Goal: Task Accomplishment & Management: Use online tool/utility

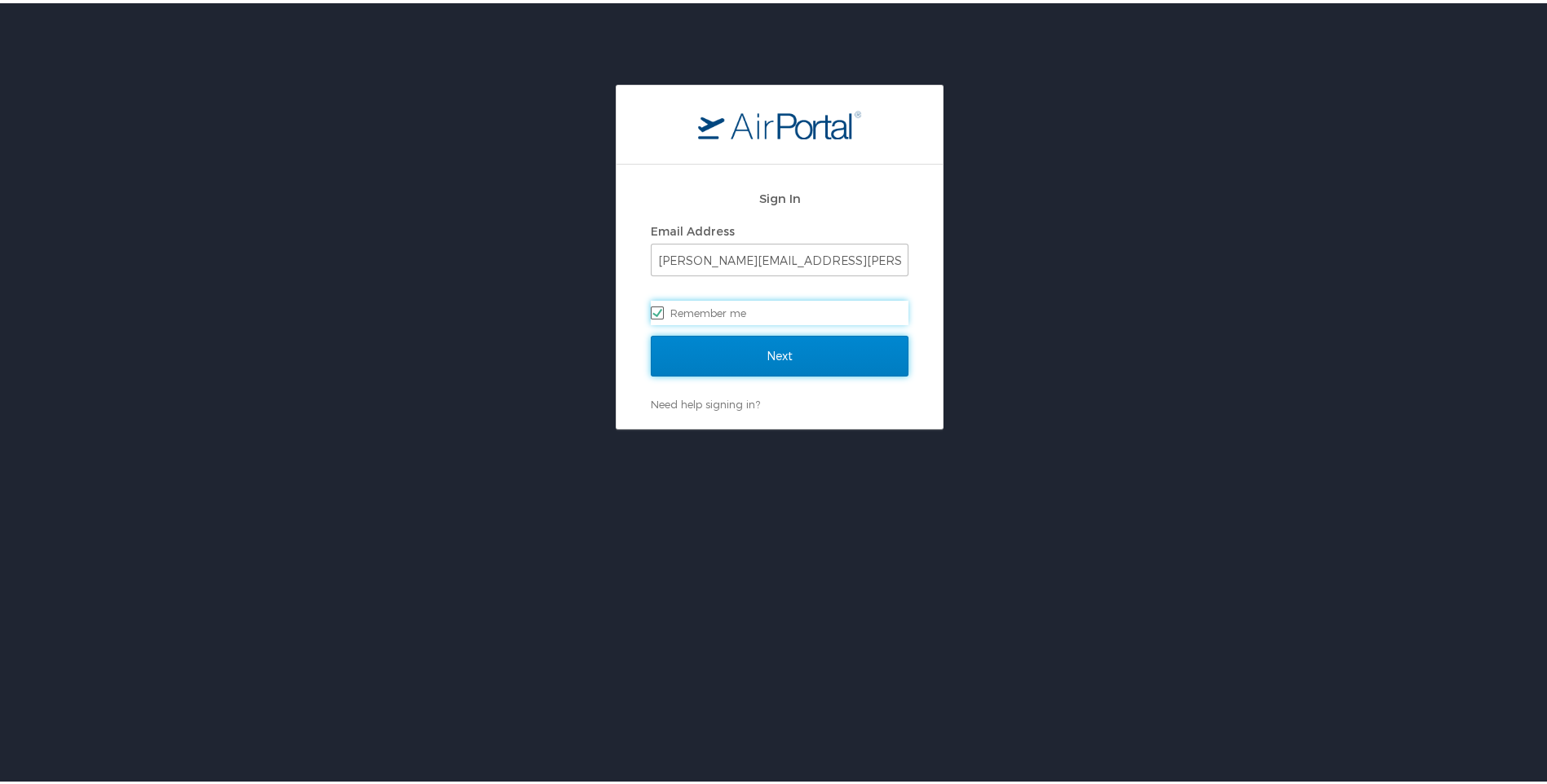
click at [765, 355] on input "Next" at bounding box center [779, 353] width 257 height 41
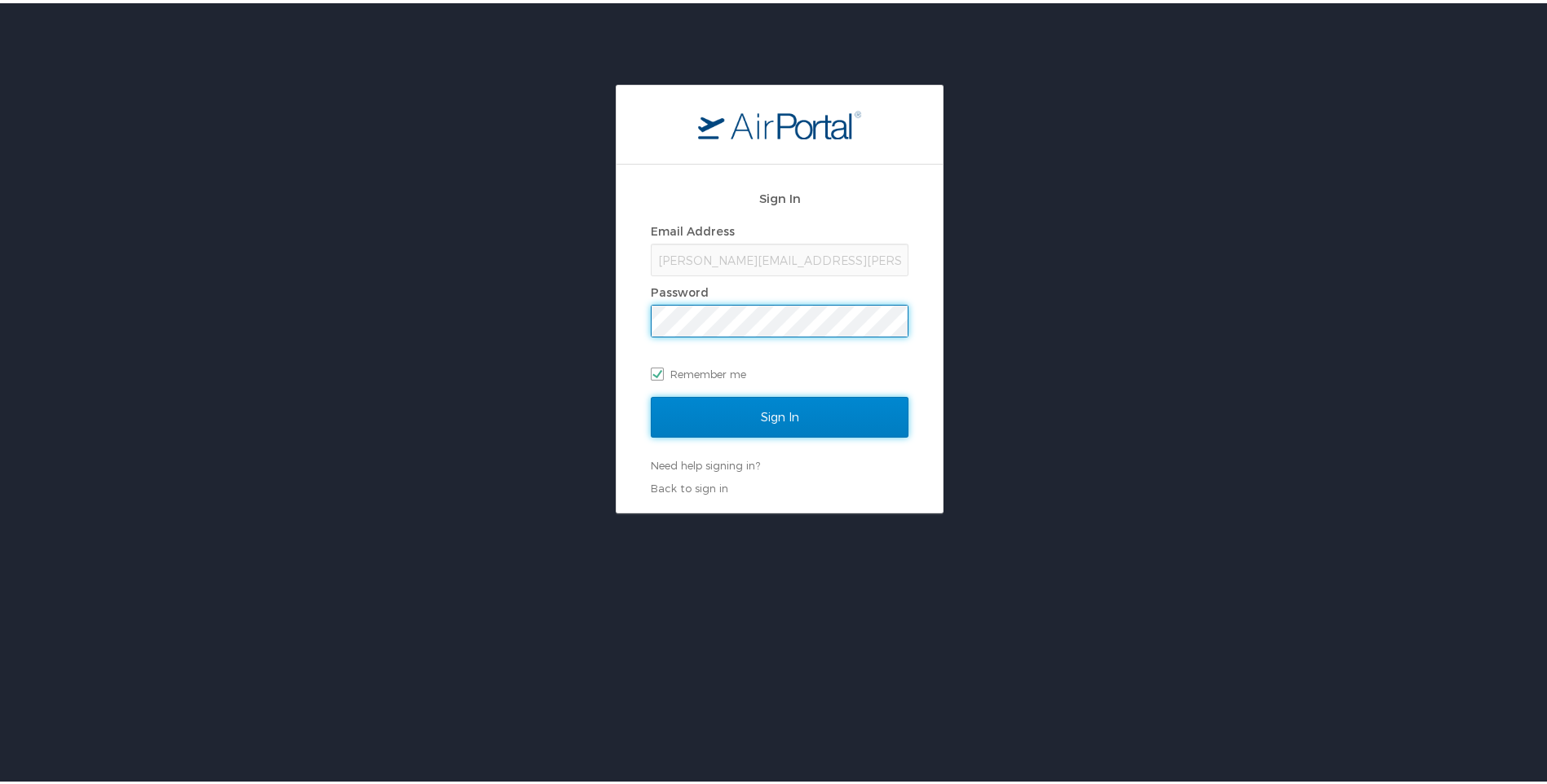
click at [749, 415] on input "Sign In" at bounding box center [779, 414] width 257 height 41
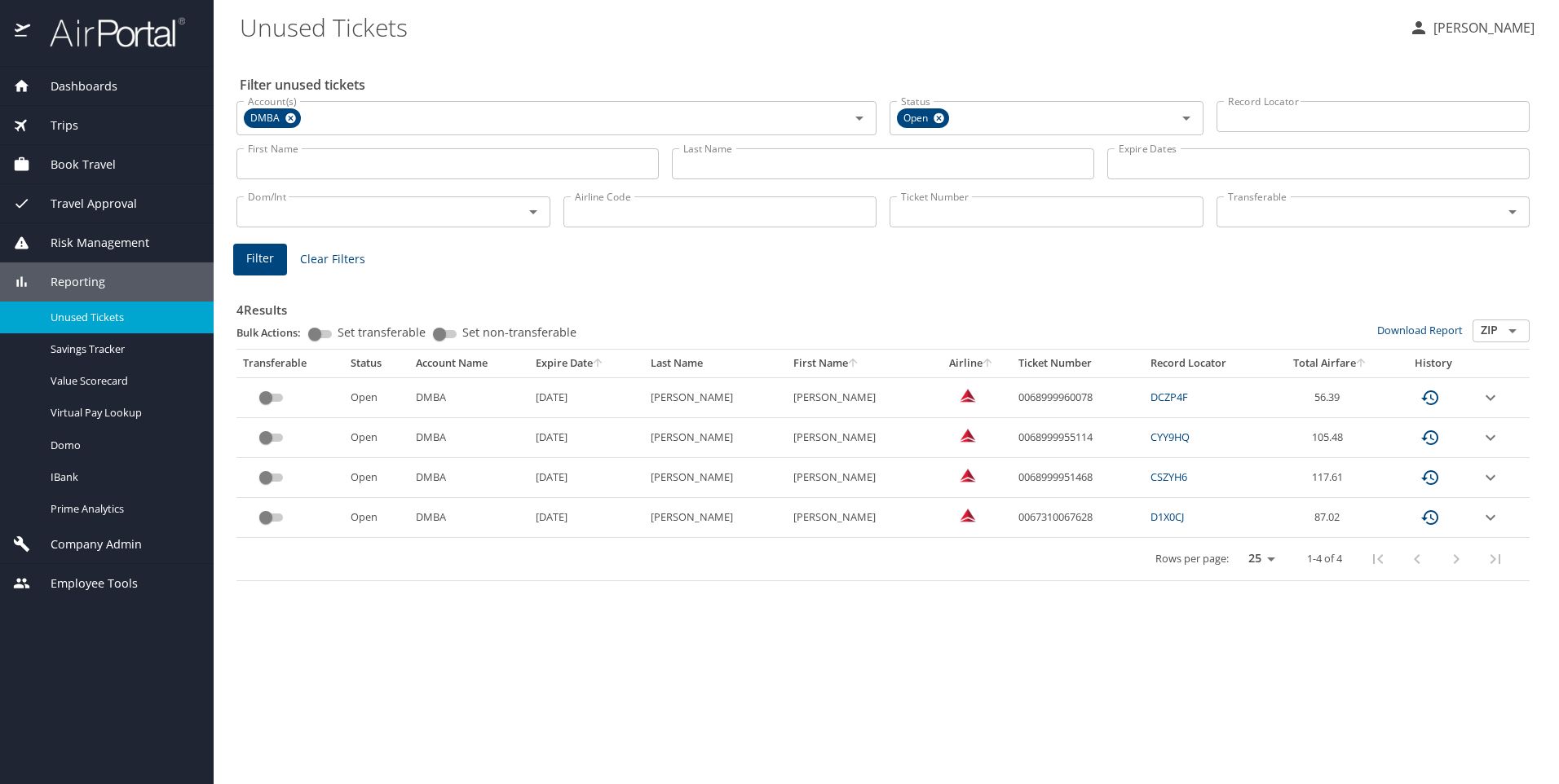
click at [78, 538] on span "Company Admin" at bounding box center [85, 544] width 112 height 18
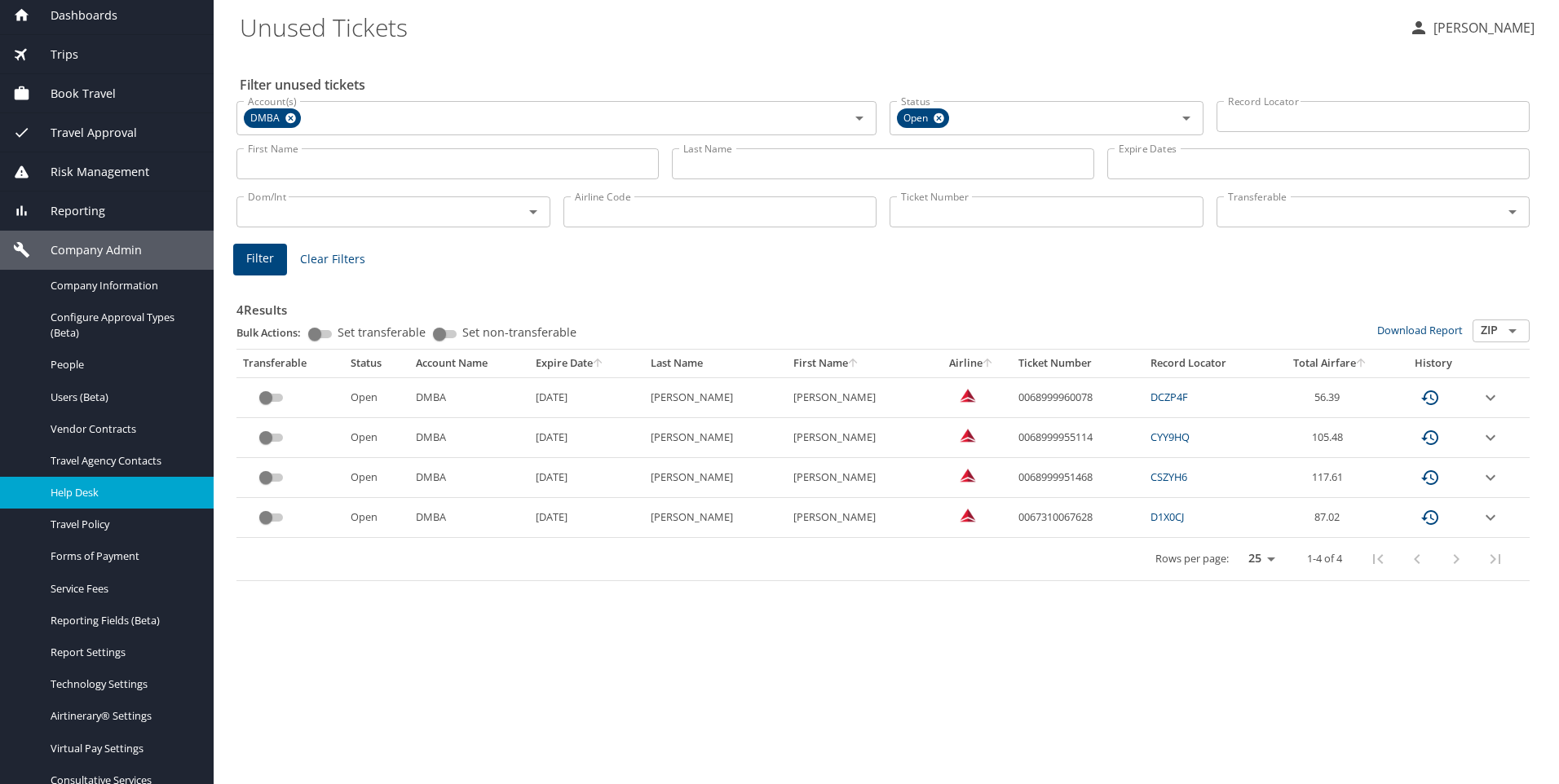
scroll to position [186, 0]
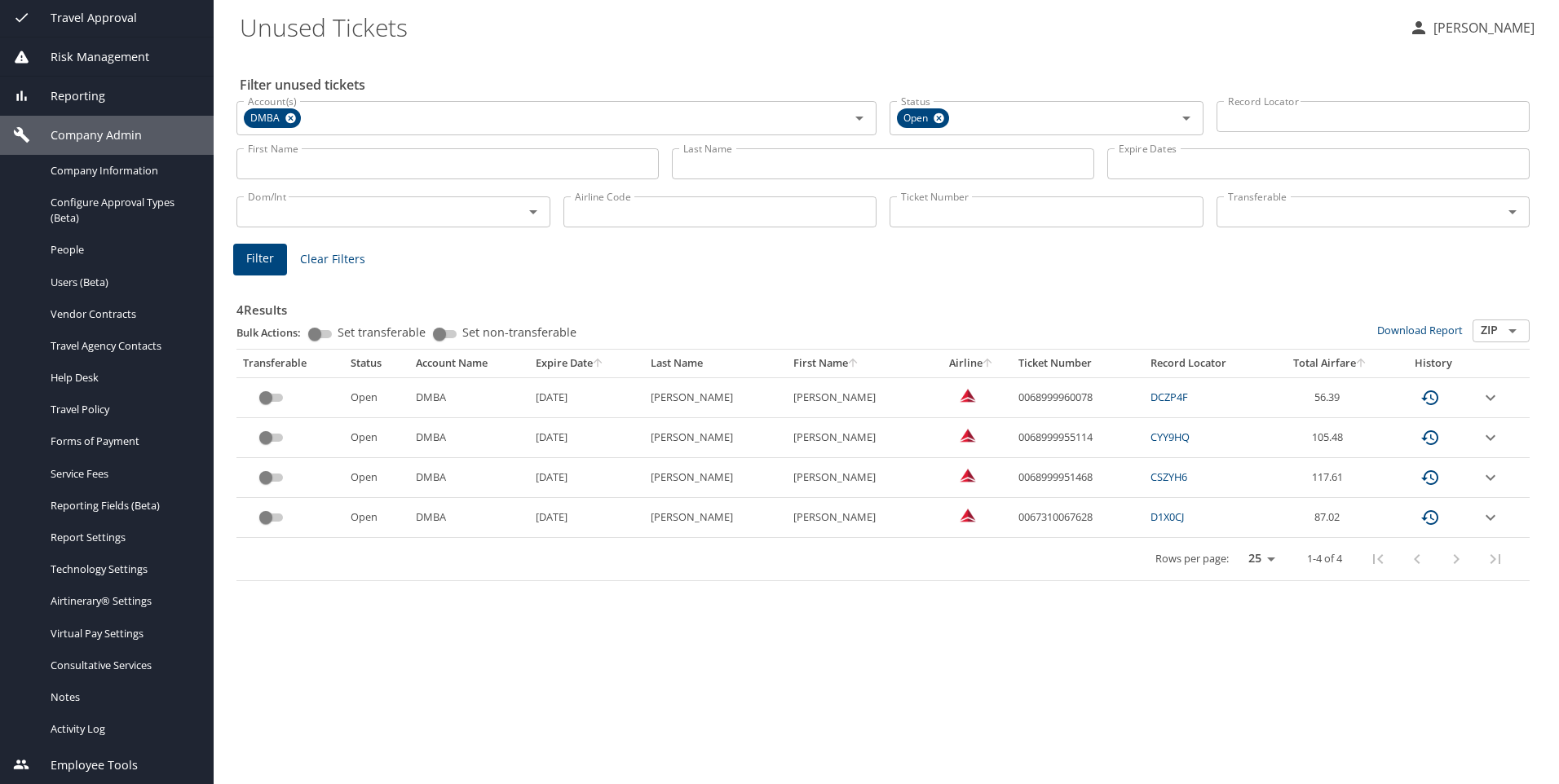
click at [99, 137] on span "Company Admin" at bounding box center [85, 135] width 112 height 18
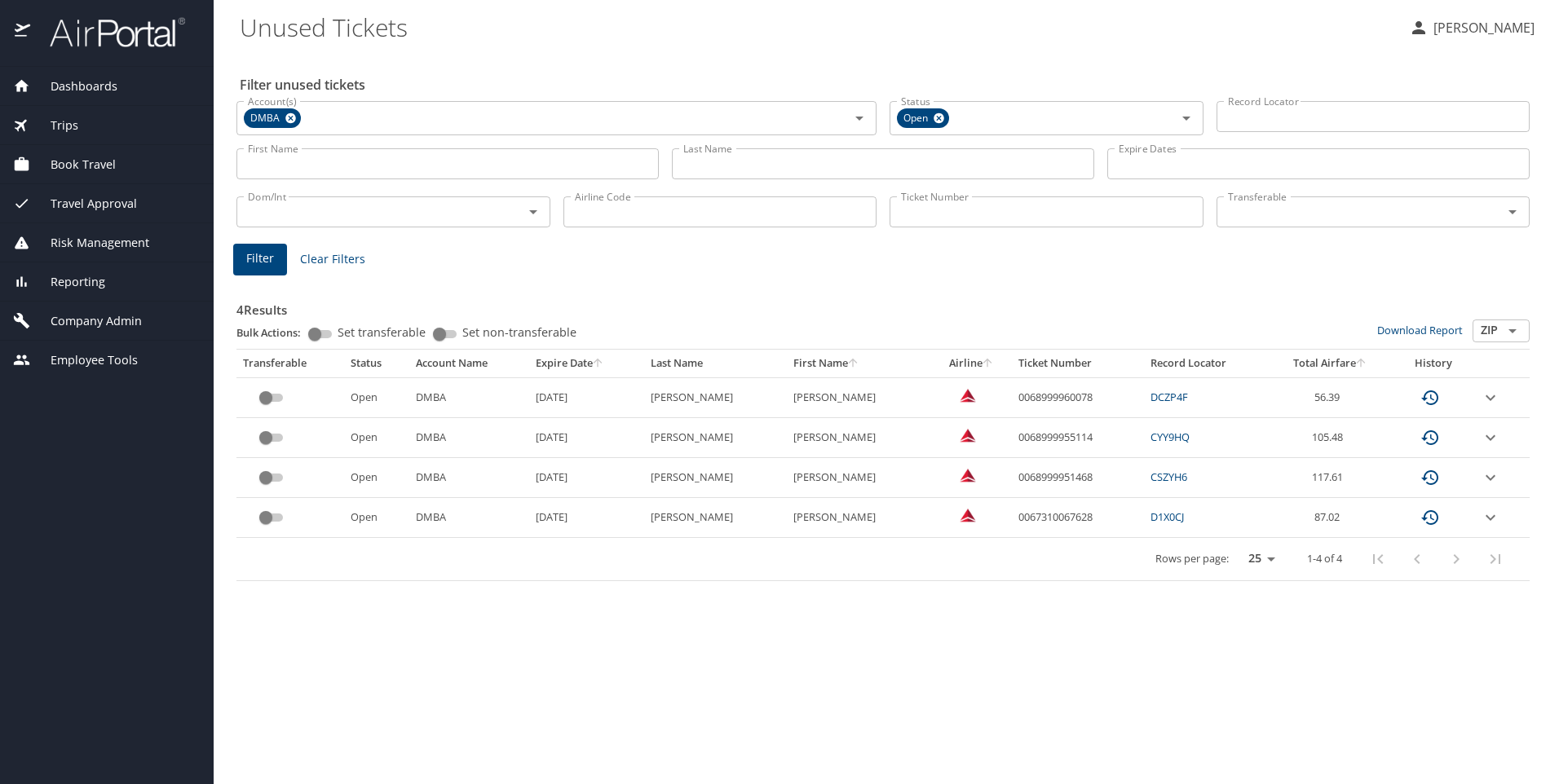
click at [89, 360] on span "Employee Tools" at bounding box center [84, 360] width 107 height 18
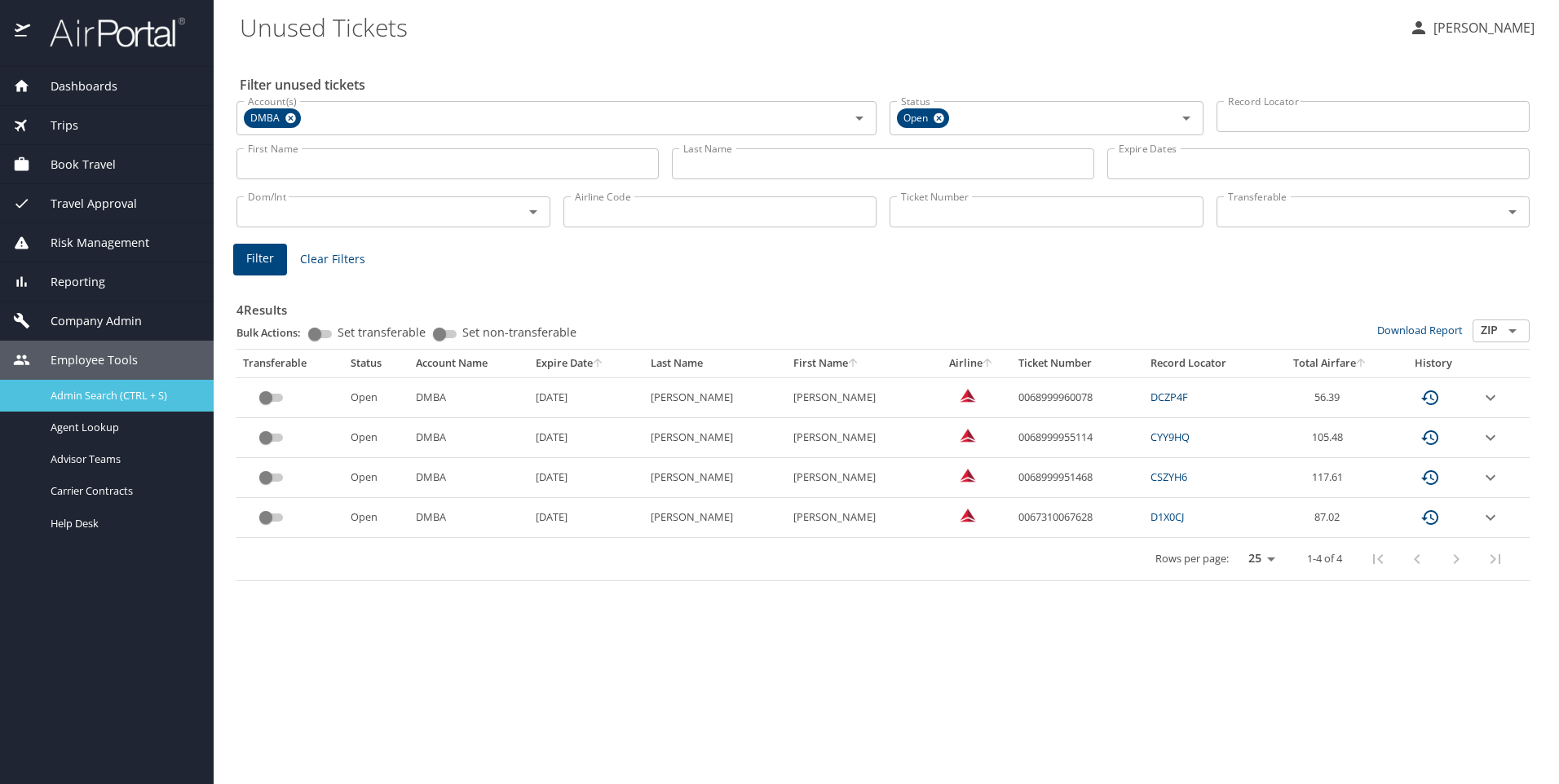
click at [85, 393] on span "Admin Search (CTRL + S)" at bounding box center [108, 395] width 117 height 15
click at [97, 395] on span "Admin Search (CTRL + S)" at bounding box center [108, 395] width 117 height 15
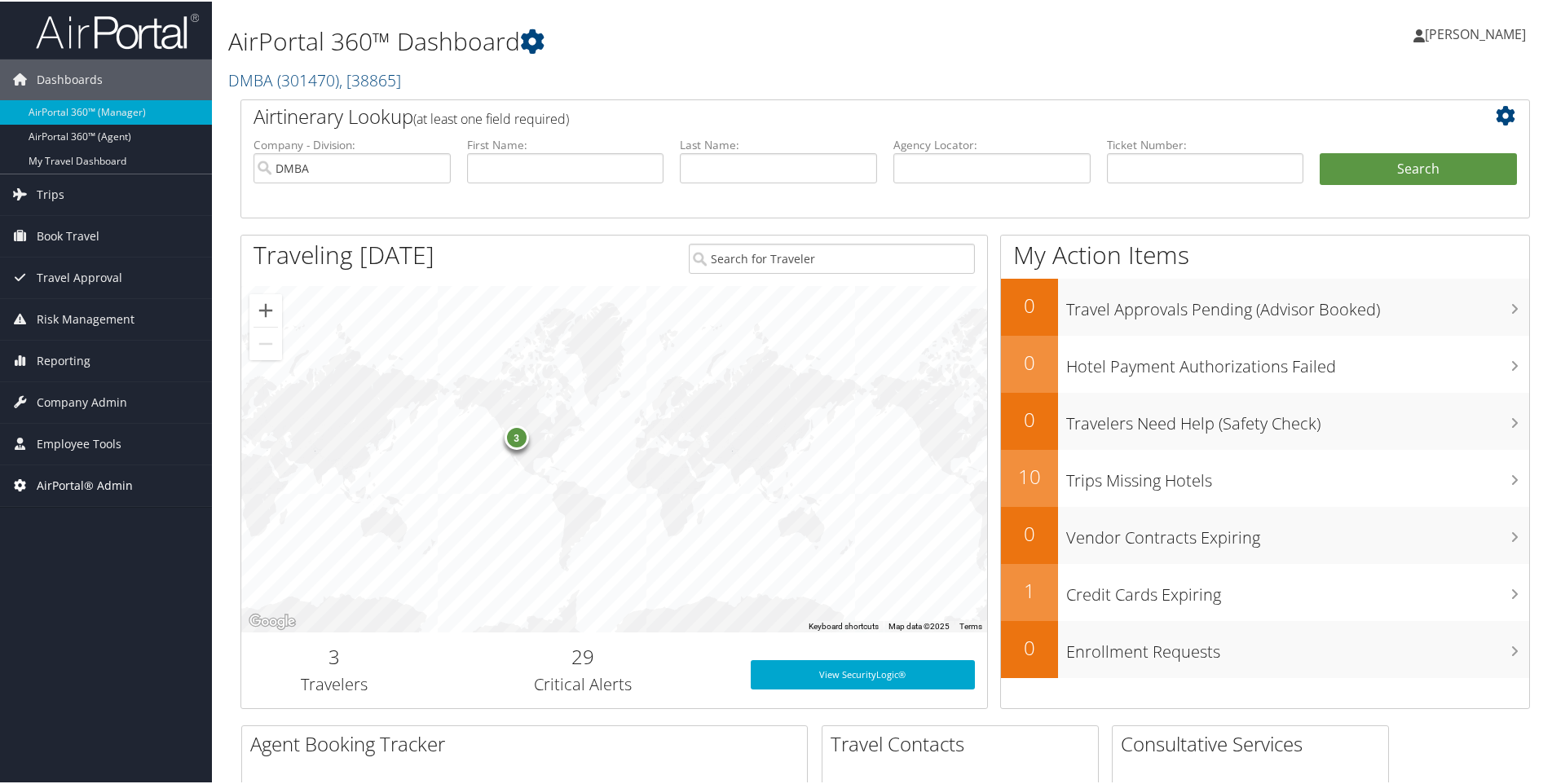
click at [66, 484] on span "AirPortal® Admin" at bounding box center [84, 484] width 96 height 41
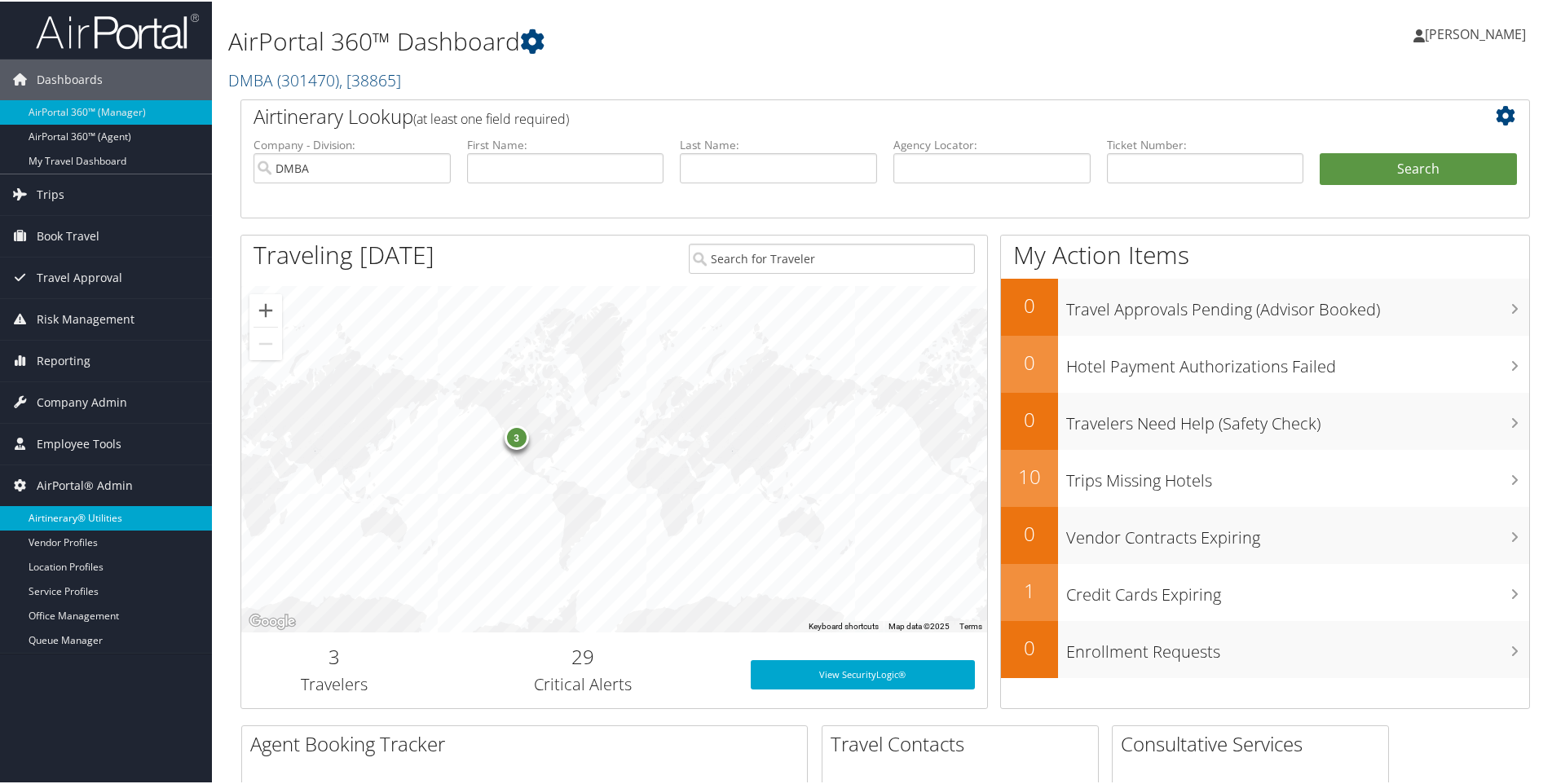
click at [69, 517] on link "Airtinerary® Utilities" at bounding box center [106, 516] width 212 height 25
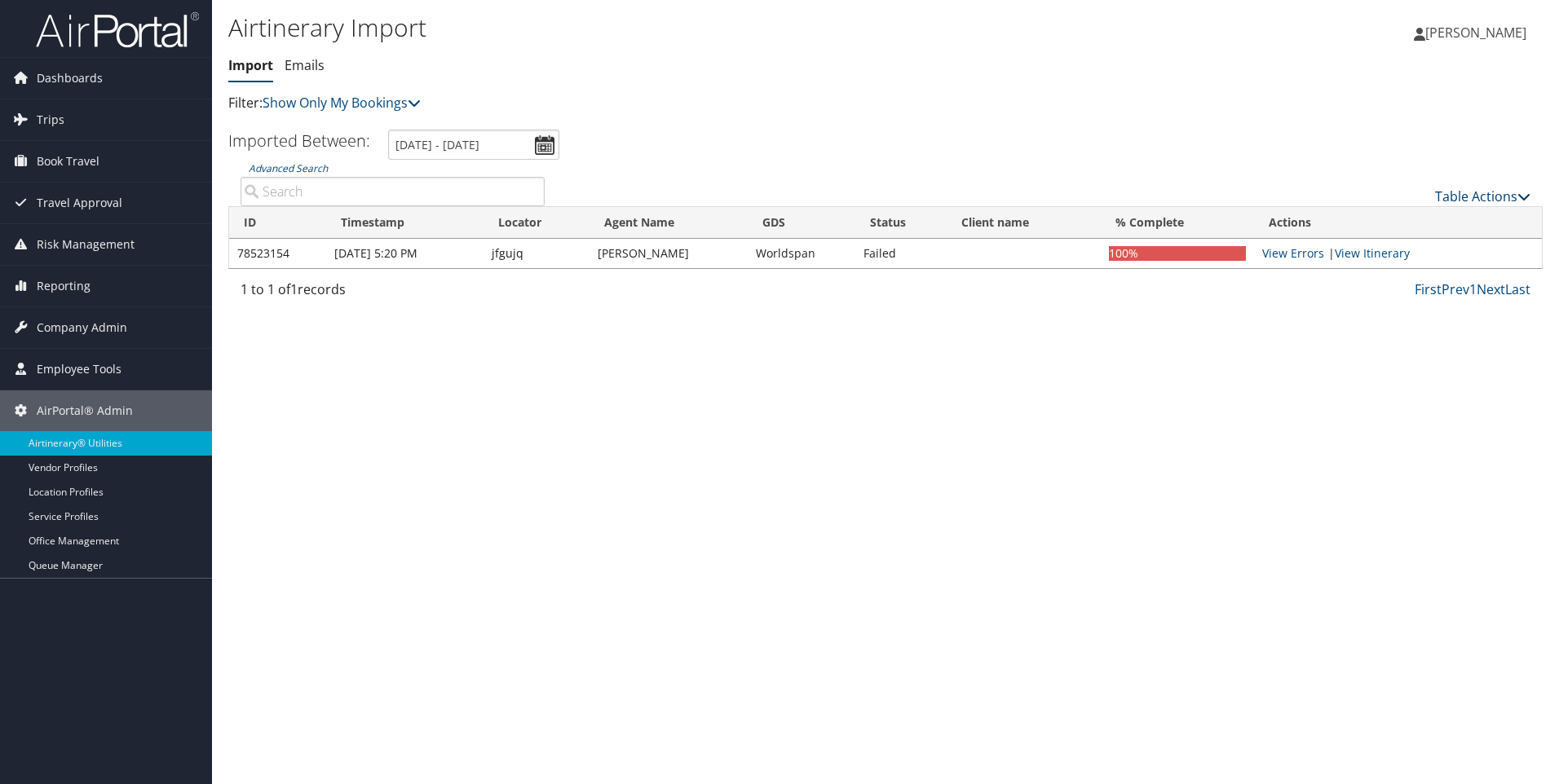
click at [1521, 191] on icon at bounding box center [1523, 196] width 13 height 13
click at [1389, 243] on link "Import Itinerary" at bounding box center [1429, 249] width 215 height 28
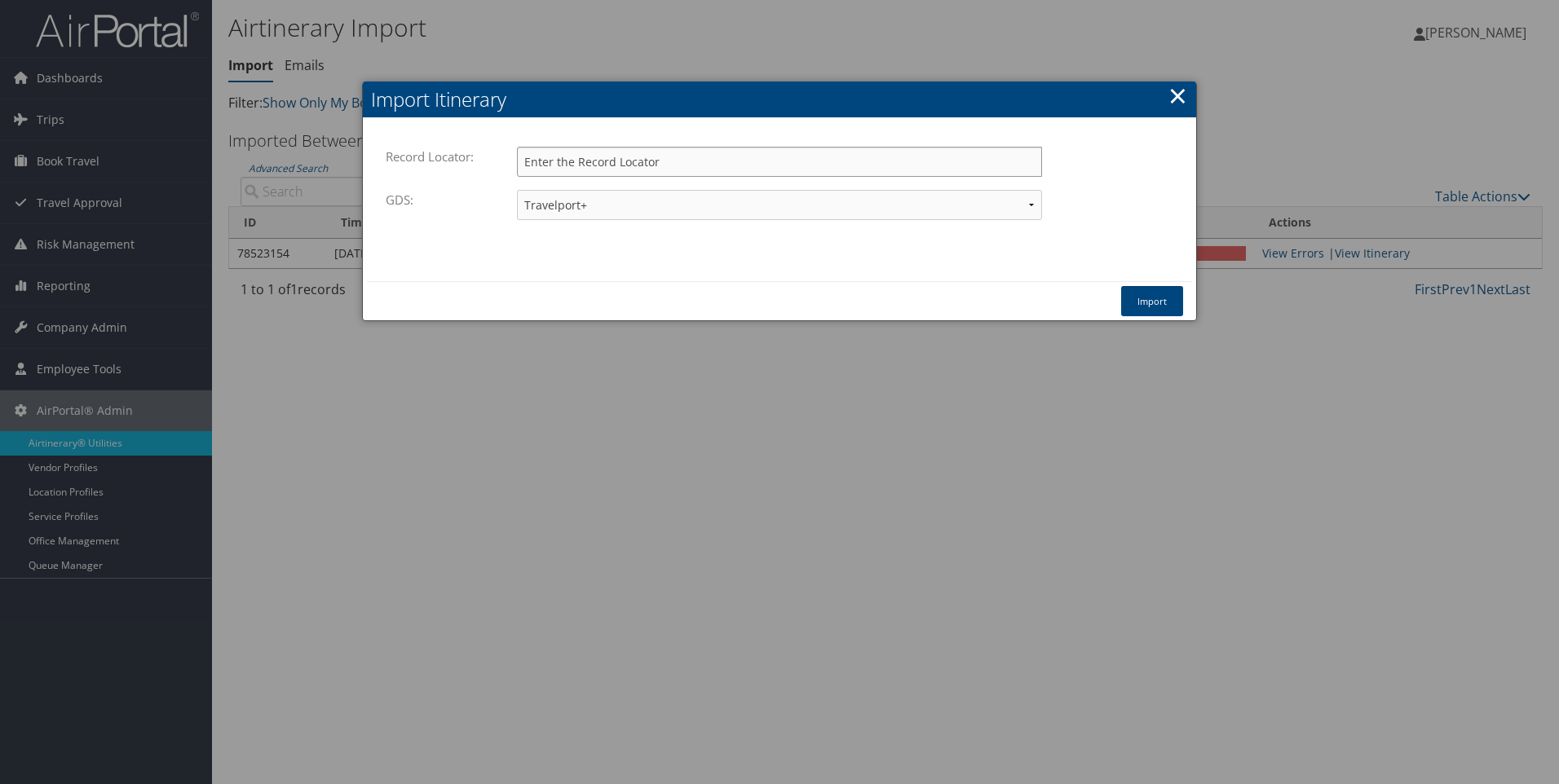
click at [687, 160] on input "Record Locator:" at bounding box center [779, 161] width 525 height 30
type input "dpdr7y"
click at [1156, 296] on button "Import" at bounding box center [1152, 301] width 62 height 30
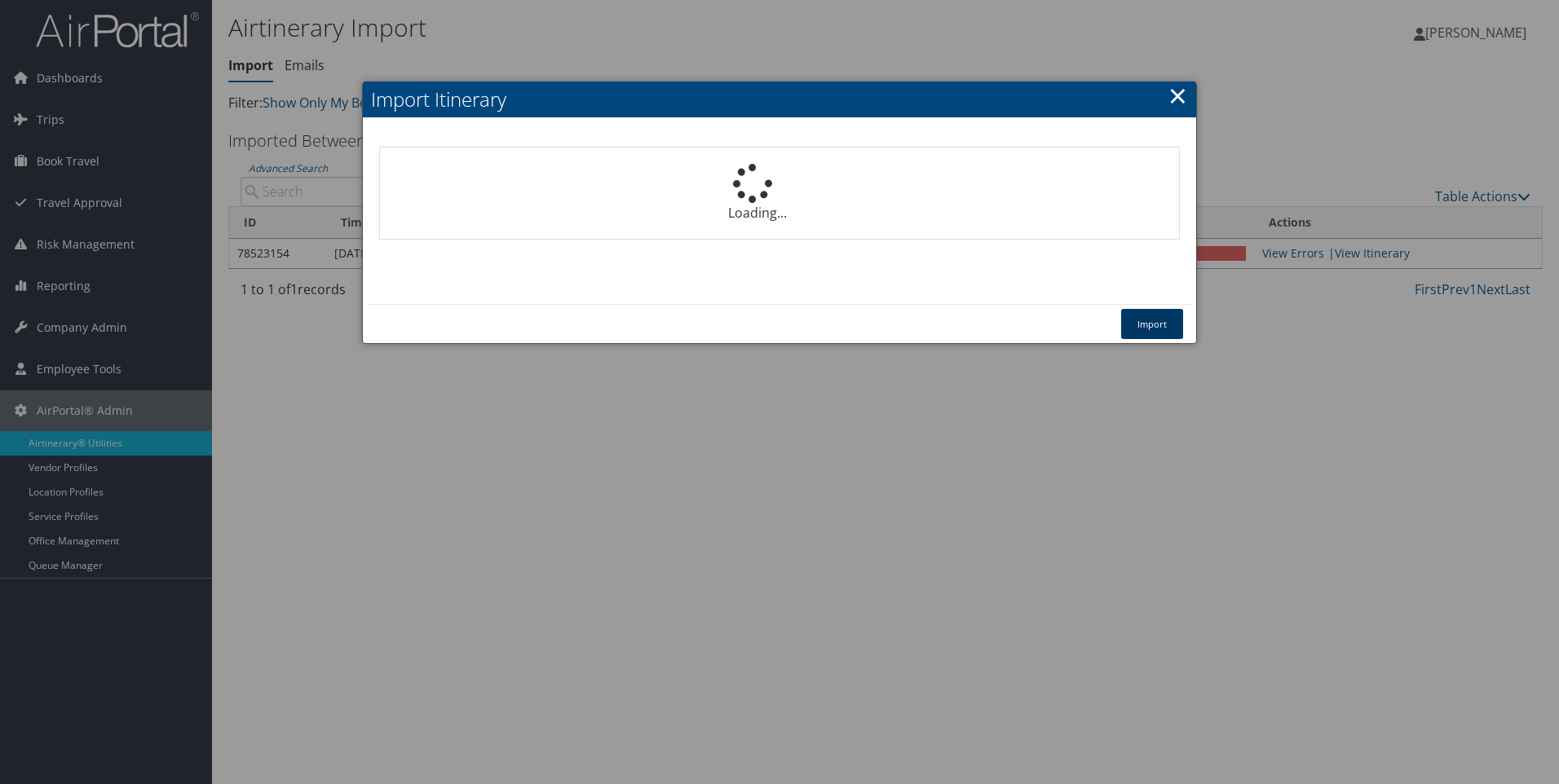
select select "1P"
